Goal: Obtain resource: Download file/media

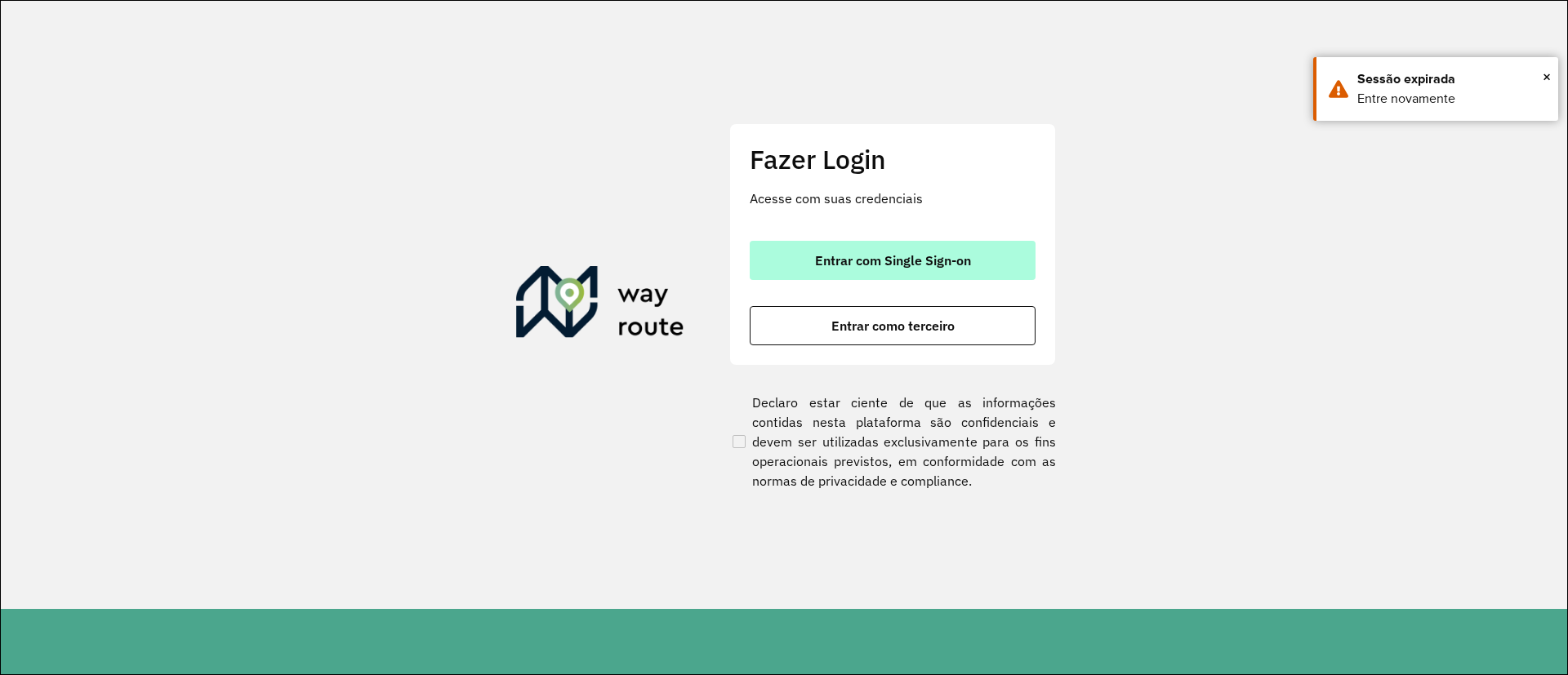
click at [965, 258] on span "Entrar com Single Sign-on" at bounding box center [893, 260] width 156 height 13
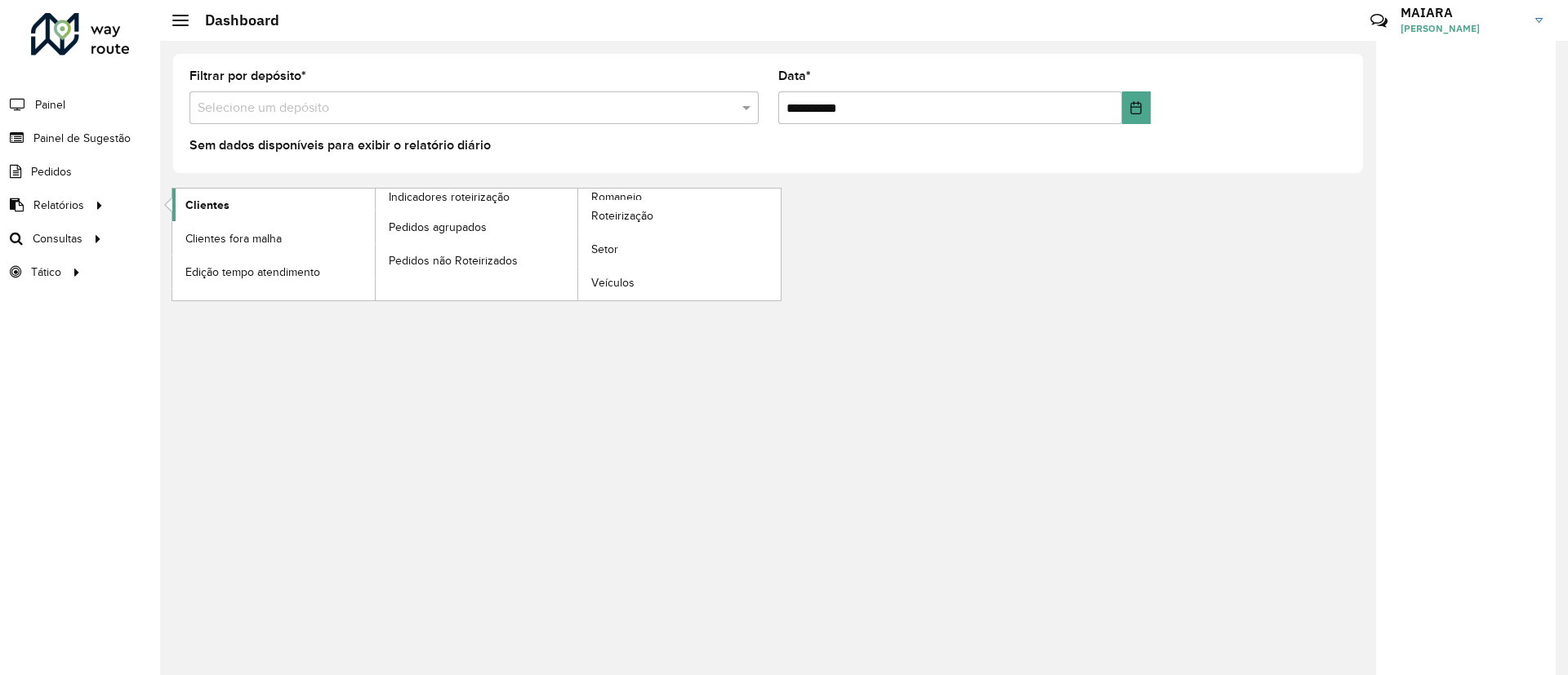
click at [246, 205] on link "Clientes" at bounding box center [274, 205] width 203 height 32
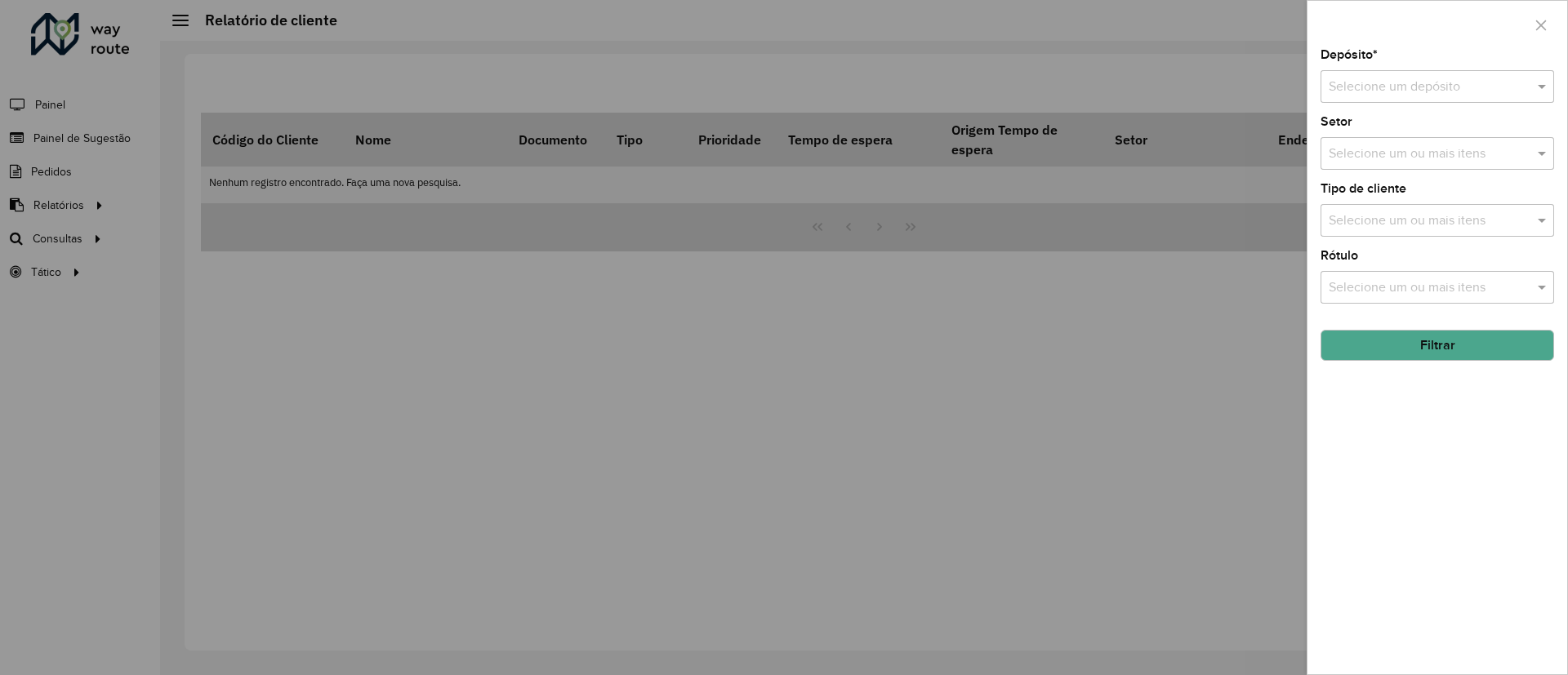
click at [1362, 73] on div "Selecione um depósito" at bounding box center [1437, 86] width 233 height 32
click at [1353, 159] on span "CDD [GEOGRAPHIC_DATA]" at bounding box center [1408, 162] width 159 height 14
click at [1425, 343] on button "Filtrar" at bounding box center [1437, 344] width 233 height 31
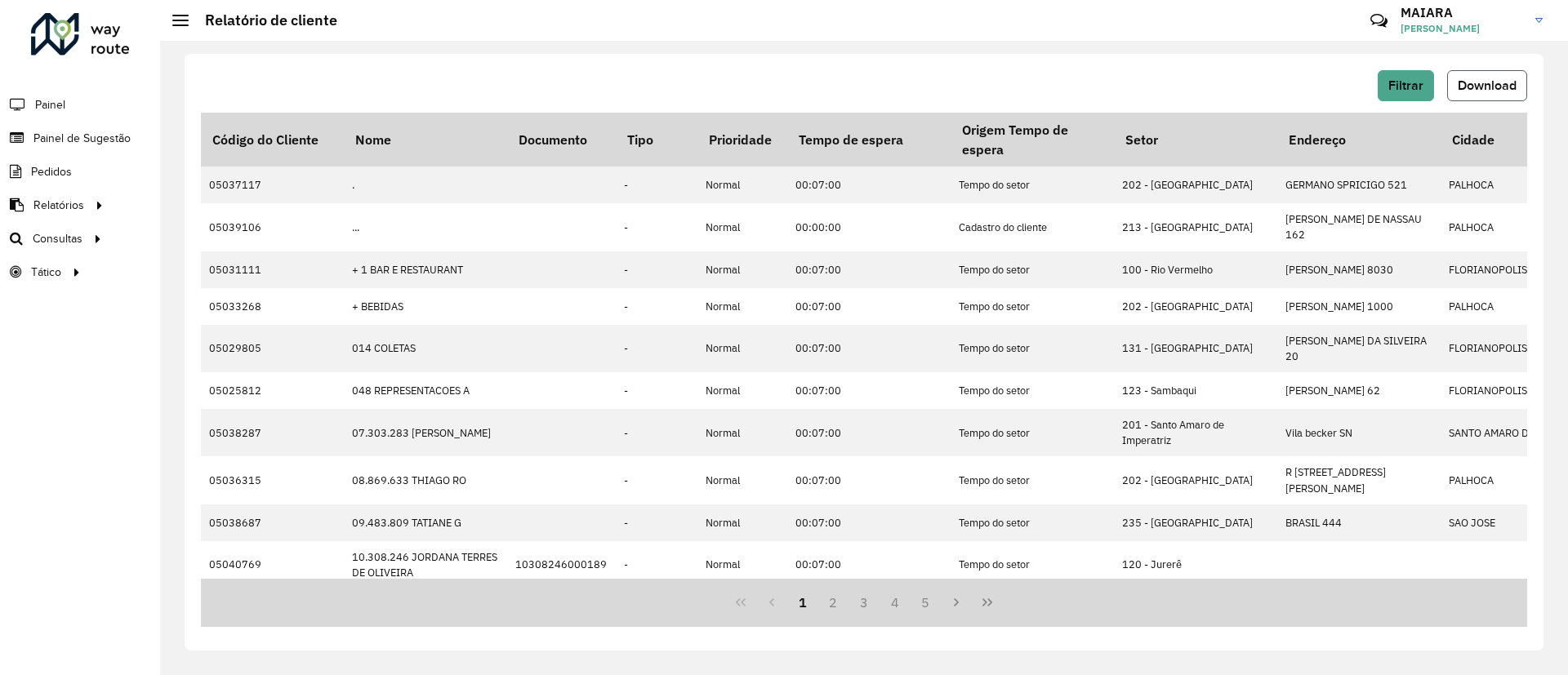
click at [1474, 82] on span "Download" at bounding box center [1487, 86] width 59 height 14
